Goal: Information Seeking & Learning: Learn about a topic

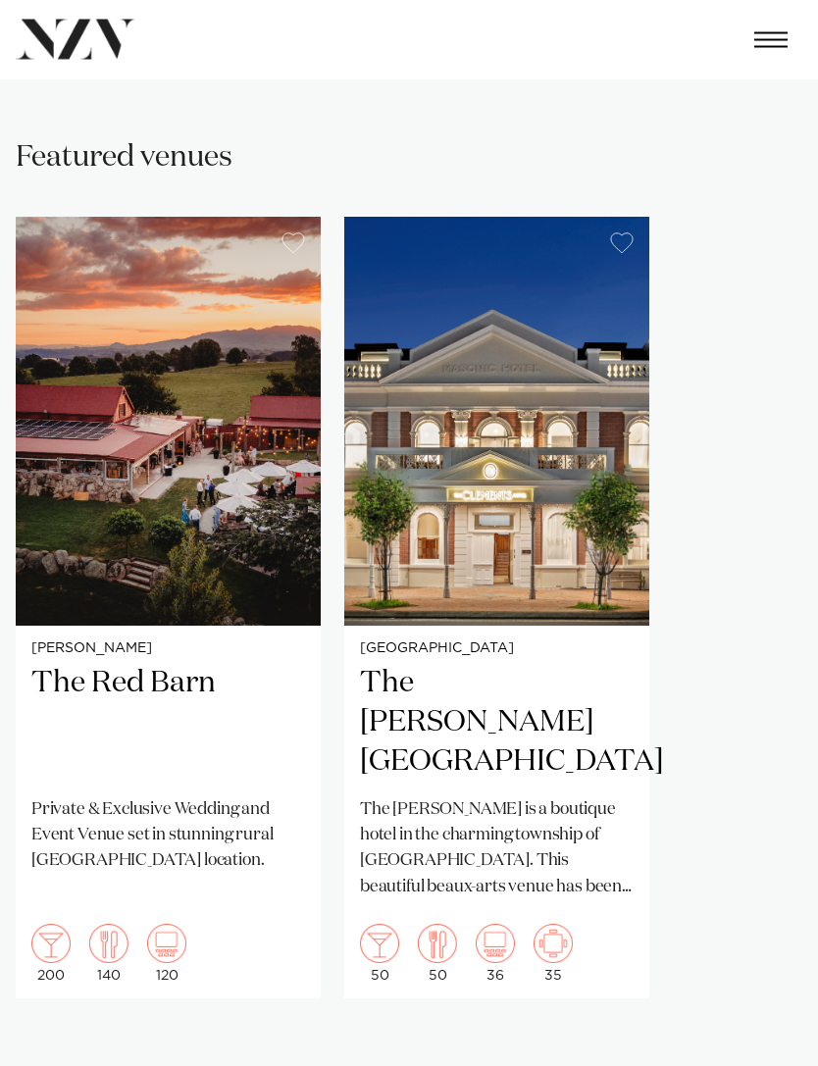
scroll to position [1033, 0]
click at [88, 370] on img "1 / 2" at bounding box center [168, 421] width 305 height 409
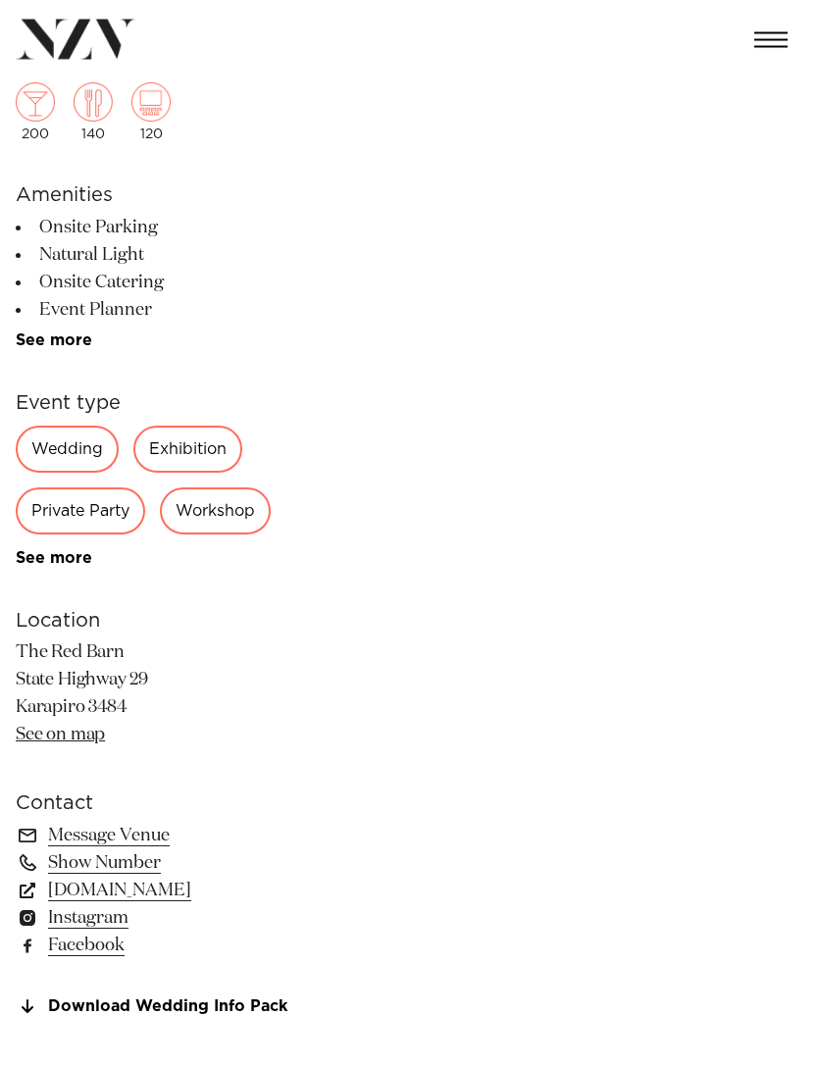
scroll to position [420, 0]
click at [101, 885] on link "[DOMAIN_NAME]" at bounding box center [176, 890] width 320 height 27
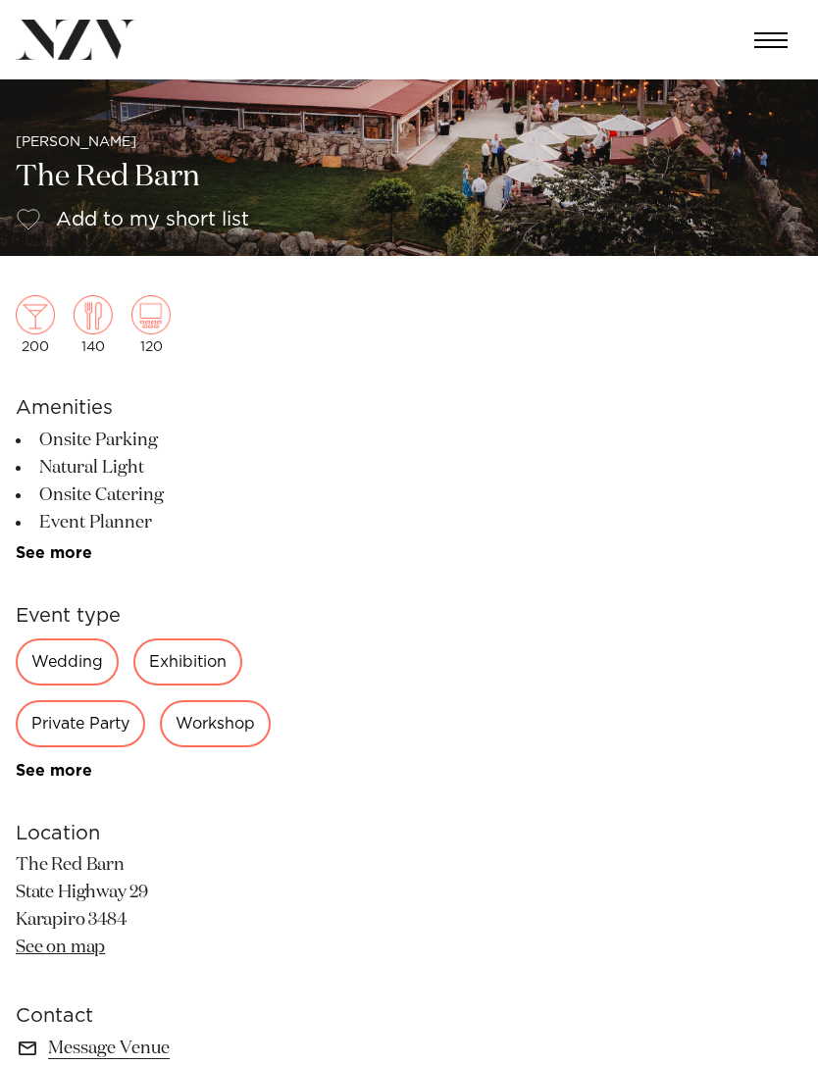
scroll to position [0, 0]
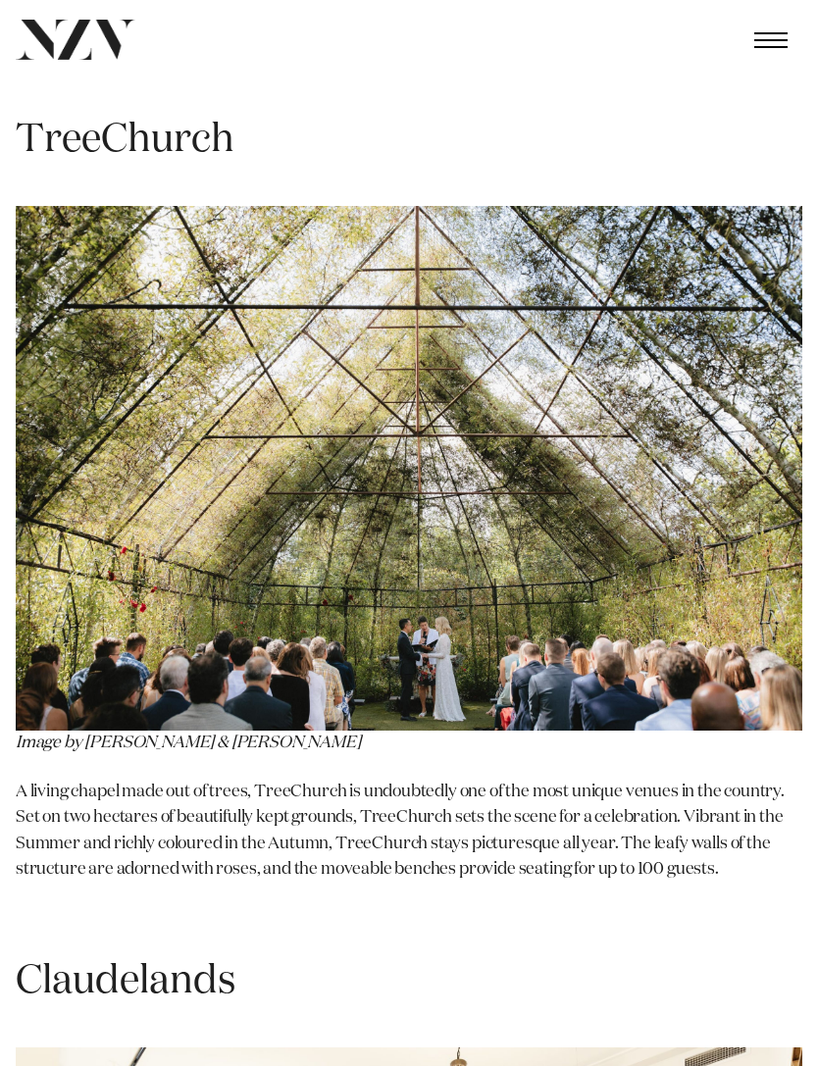
scroll to position [2819, 0]
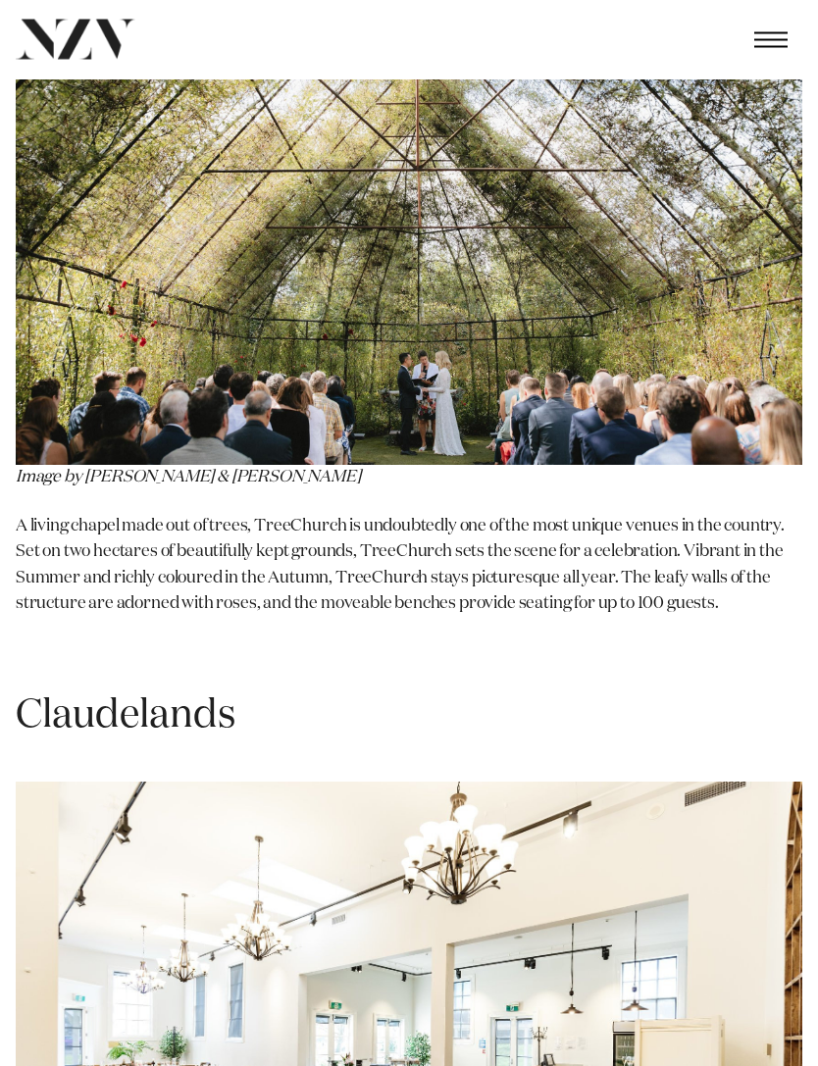
click at [724, 389] on img at bounding box center [409, 203] width 787 height 525
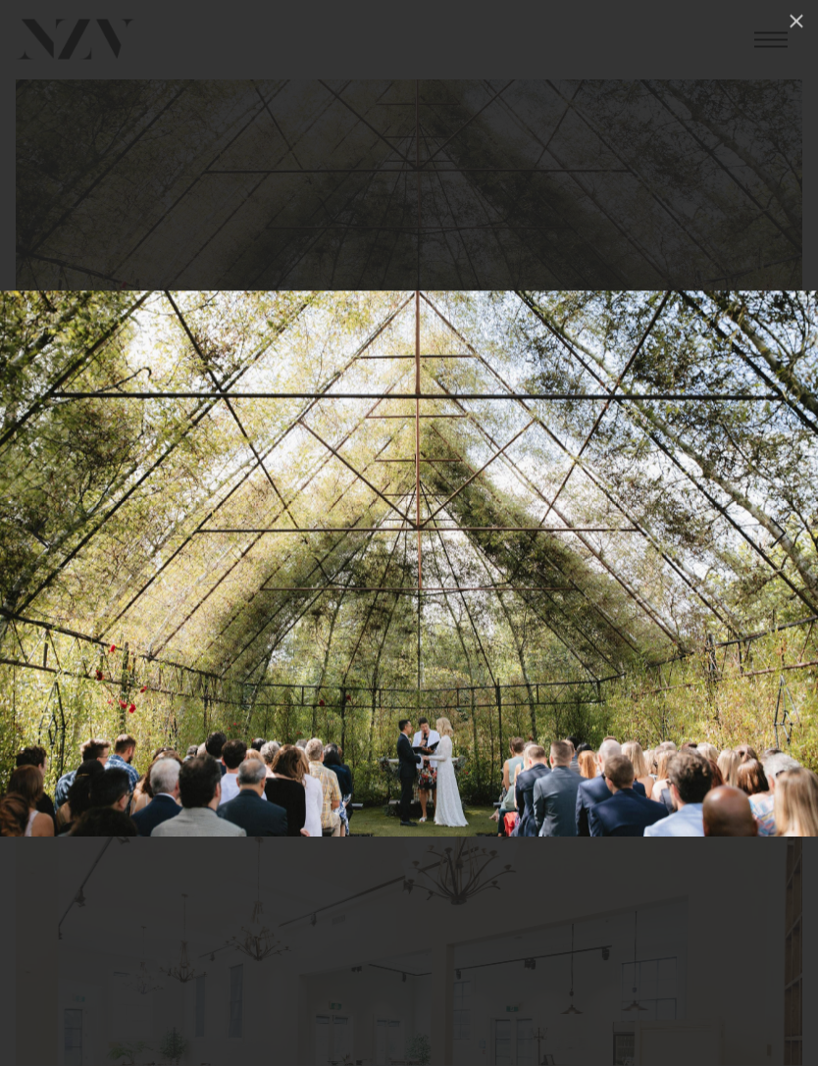
scroll to position [3086, 0]
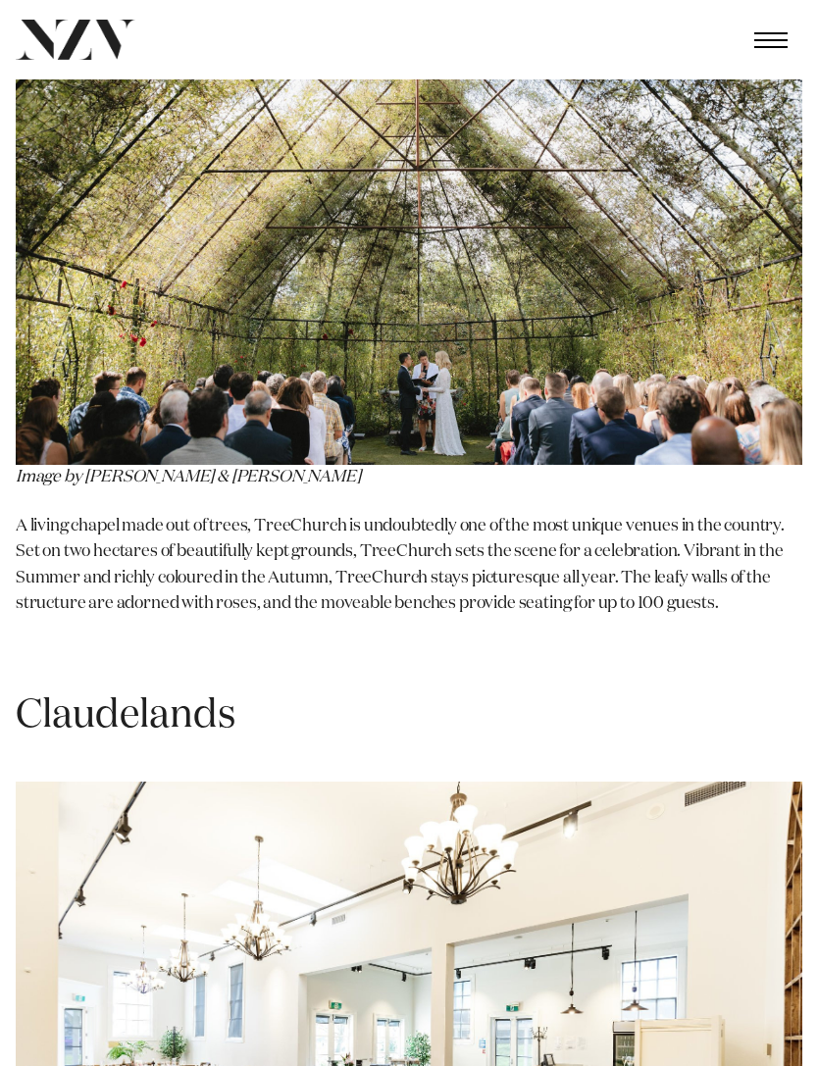
click at [72, 553] on span "A living chapel made out of trees, TreeChurch is undoubtedly one of the most un…" at bounding box center [400, 565] width 769 height 94
click at [60, 524] on span "A living chapel made out of trees, TreeChurch is undoubtedly one of the most un…" at bounding box center [400, 565] width 769 height 94
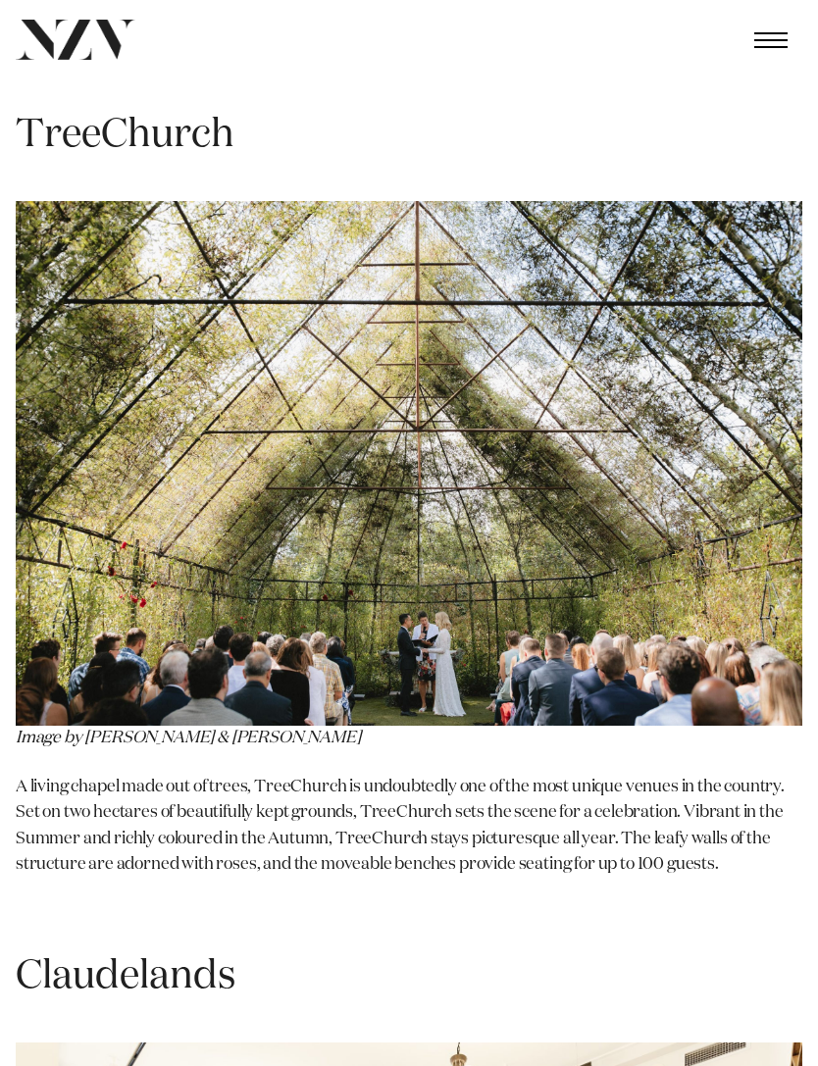
scroll to position [2823, 0]
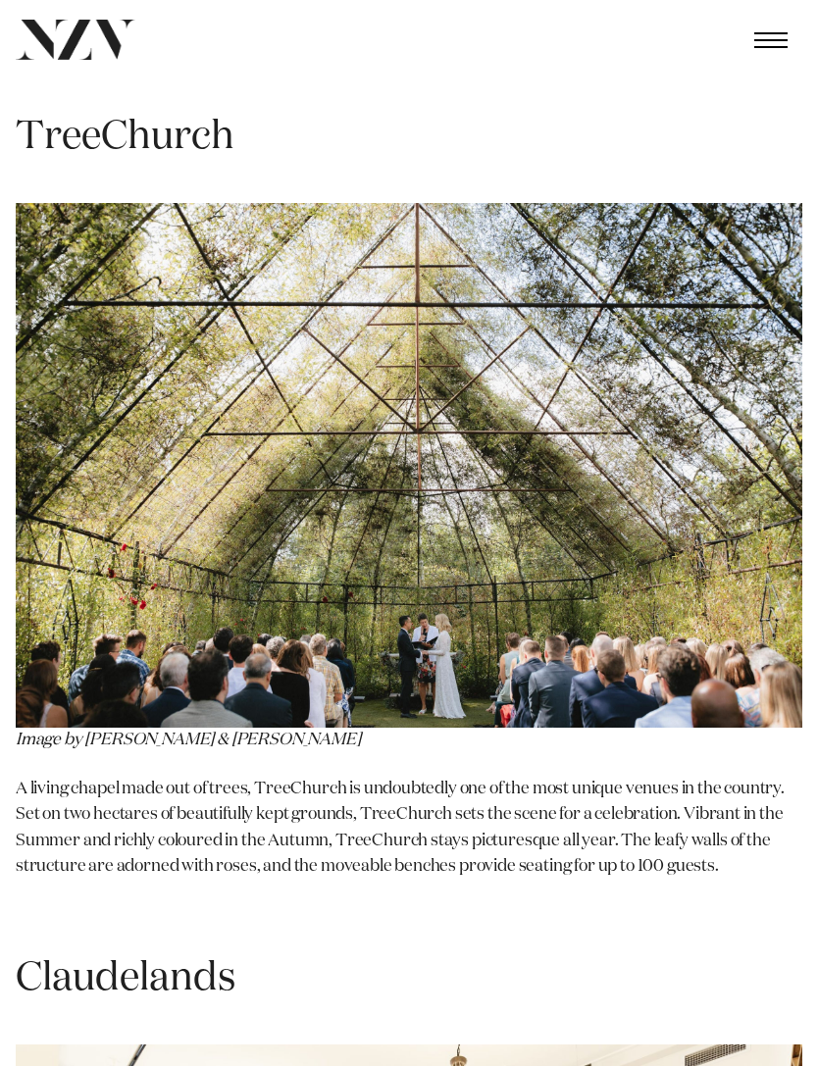
click at [229, 118] on span "TreeChurch" at bounding box center [125, 137] width 219 height 39
click at [188, 131] on span "TreeChurch" at bounding box center [125, 137] width 219 height 39
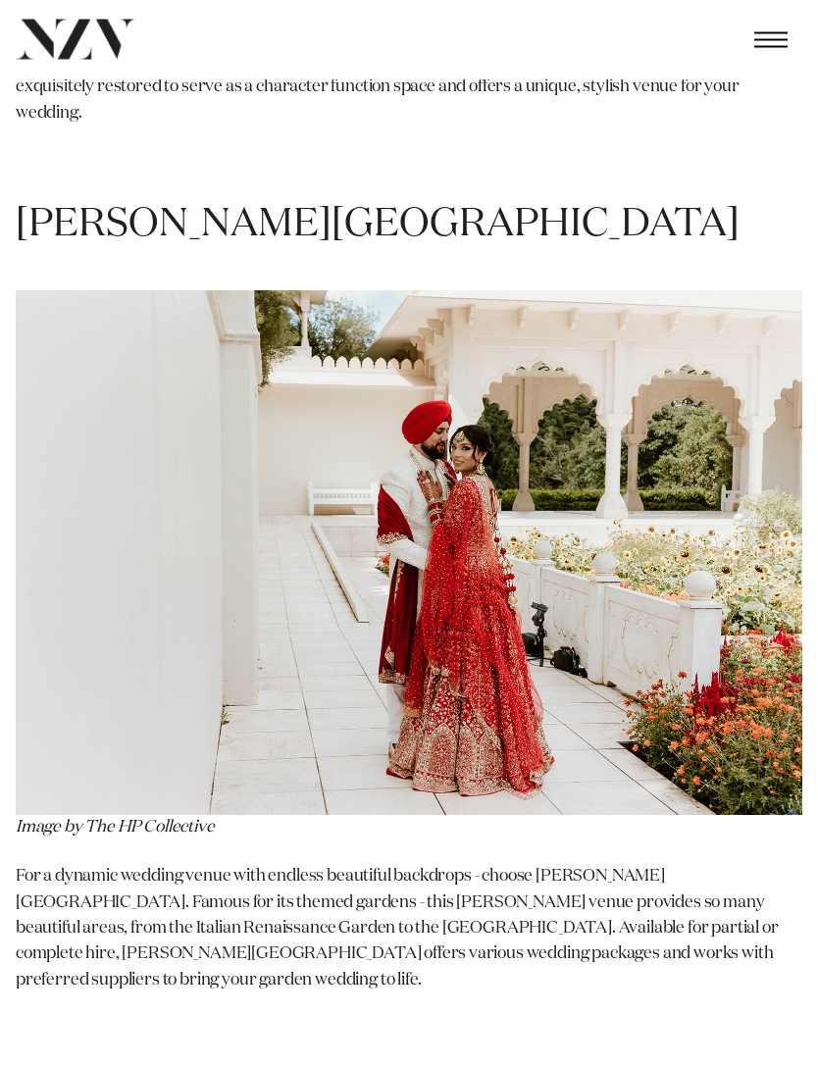
scroll to position [4418, 0]
click at [93, 205] on span "[PERSON_NAME][GEOGRAPHIC_DATA]" at bounding box center [378, 224] width 724 height 39
click at [148, 869] on p "For a dynamic wedding venue with endless beautiful backdrops - choose [PERSON_N…" at bounding box center [409, 928] width 787 height 129
click at [139, 761] on img at bounding box center [409, 552] width 787 height 525
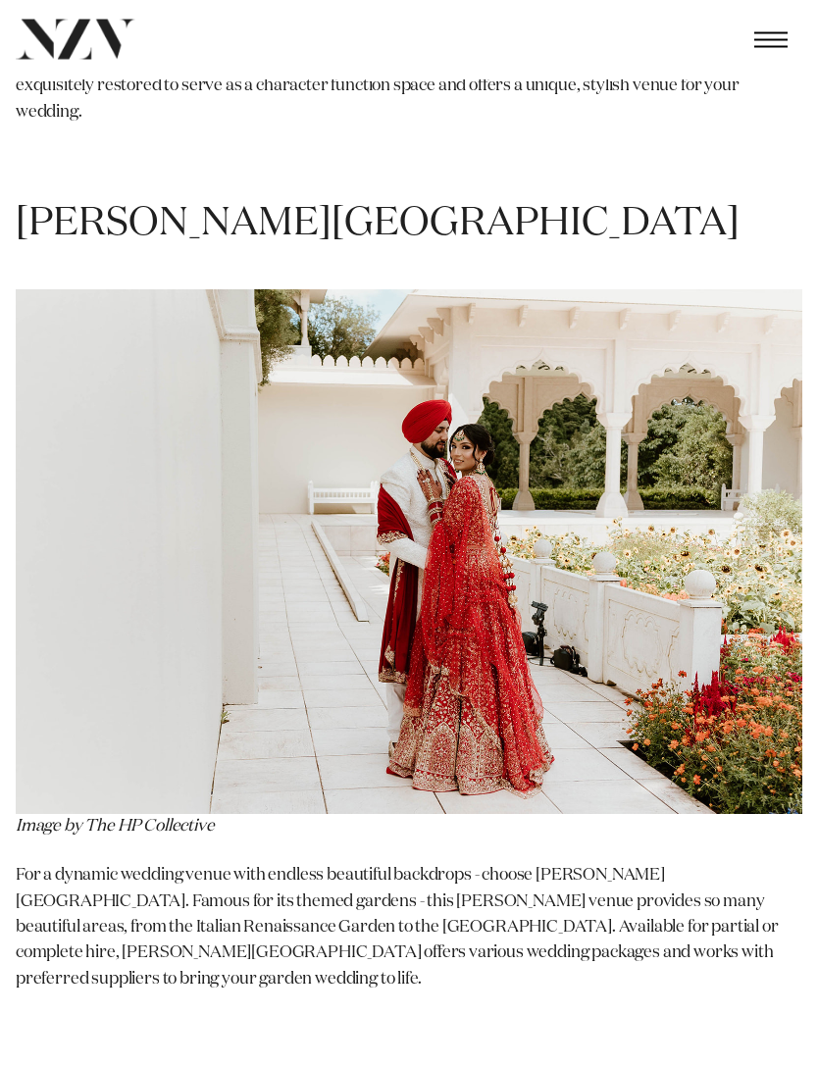
scroll to position [4419, 0]
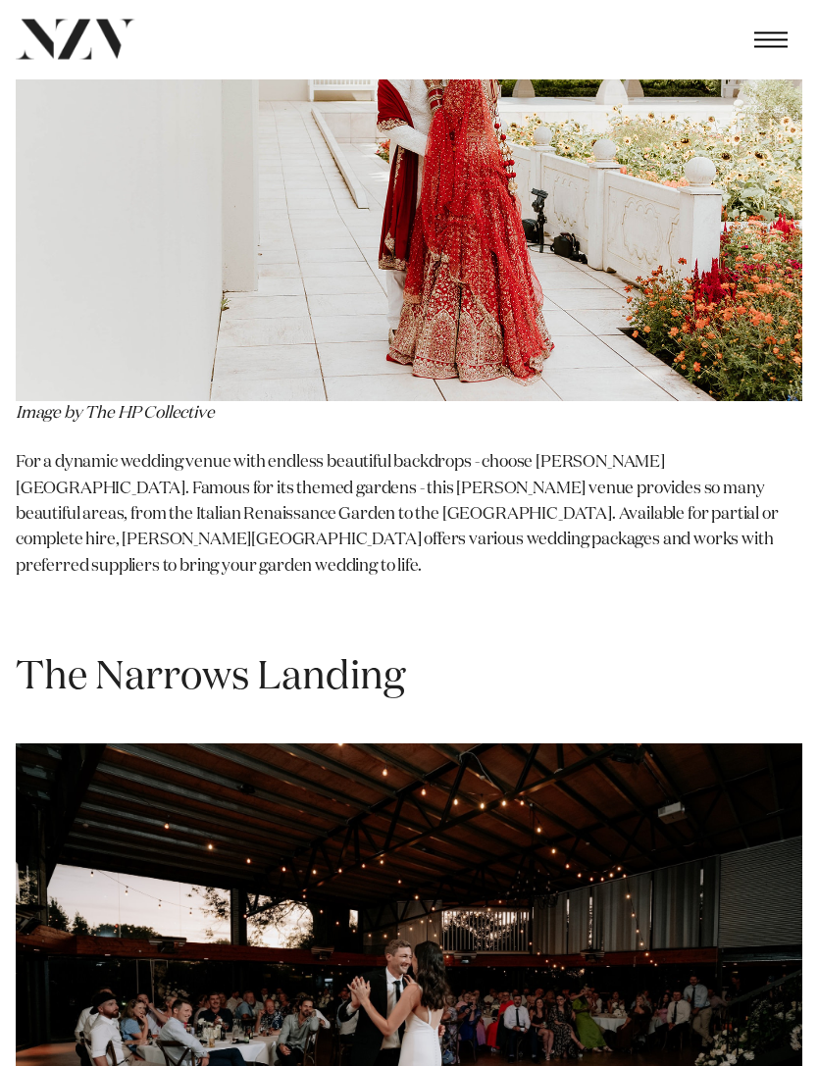
click at [649, 176] on img at bounding box center [409, 139] width 787 height 525
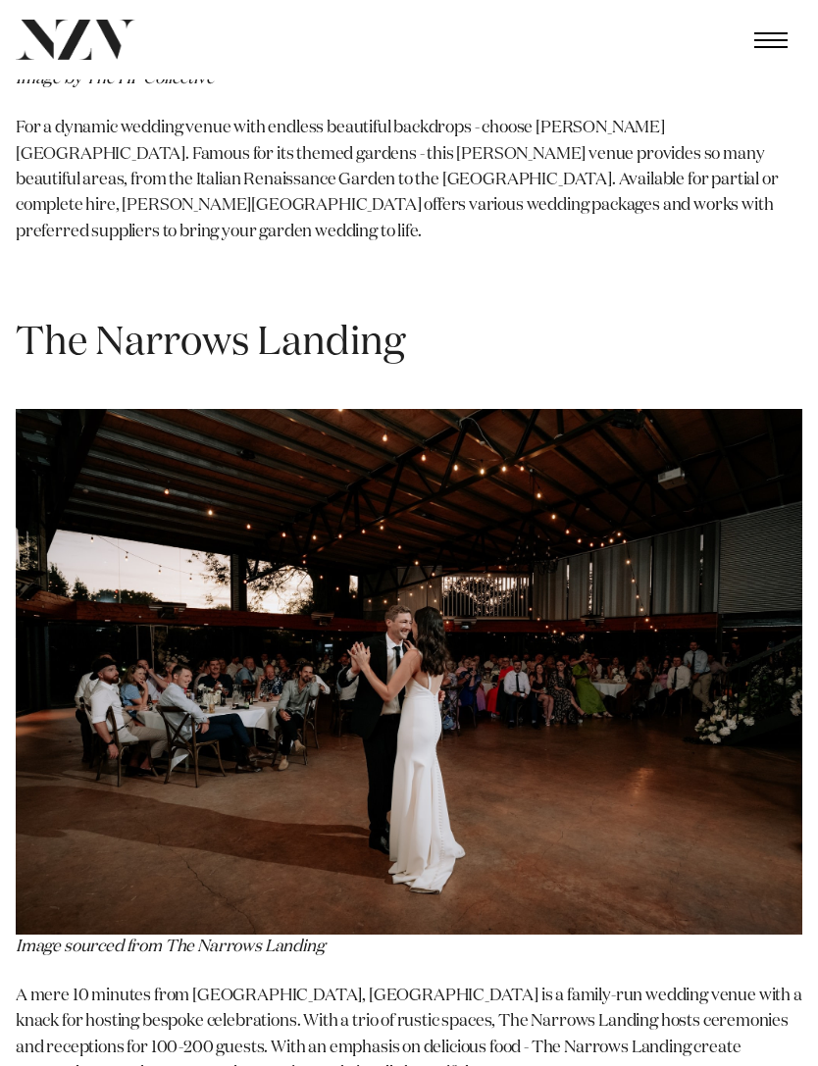
scroll to position [5165, 0]
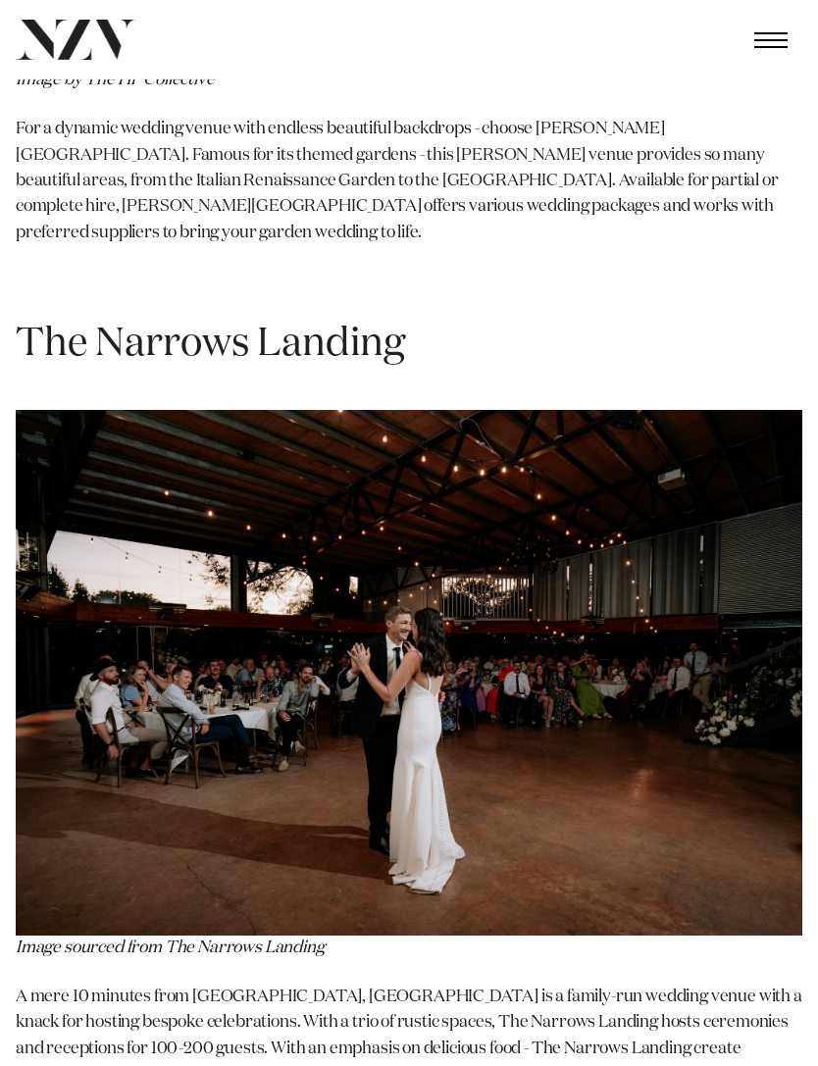
click at [745, 588] on img at bounding box center [409, 672] width 787 height 525
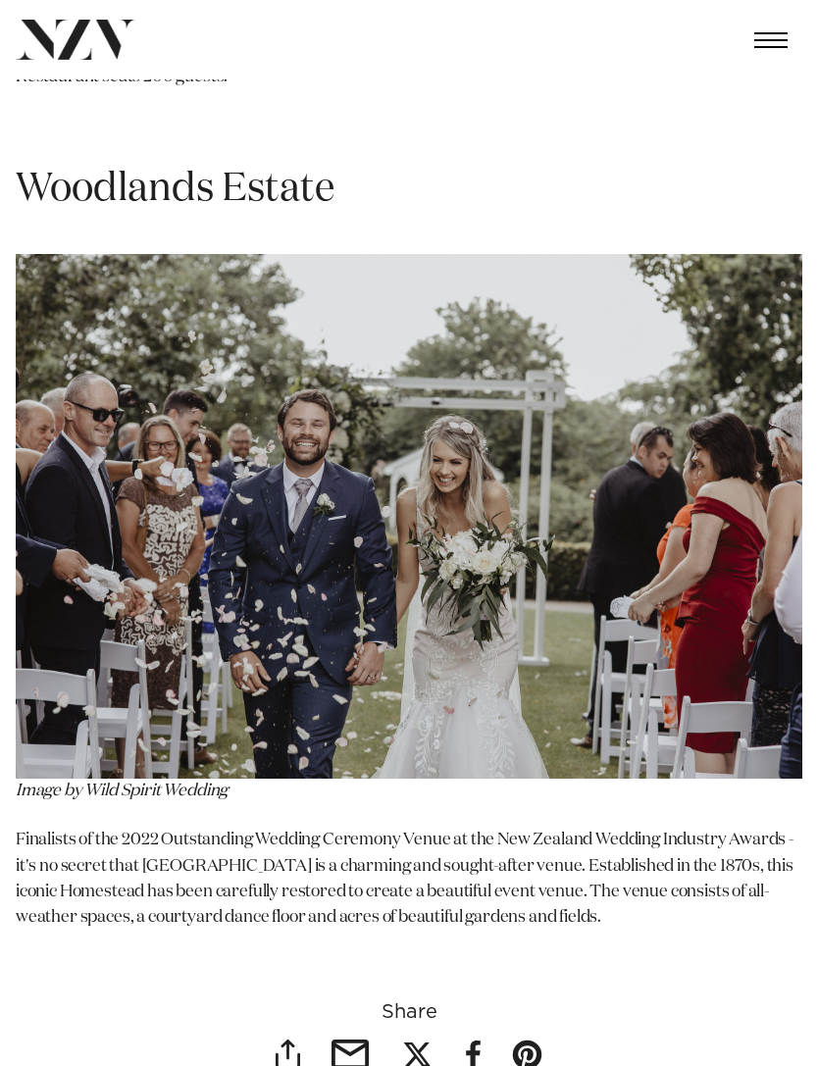
scroll to position [15138, 0]
